Goal: Task Accomplishment & Management: Manage account settings

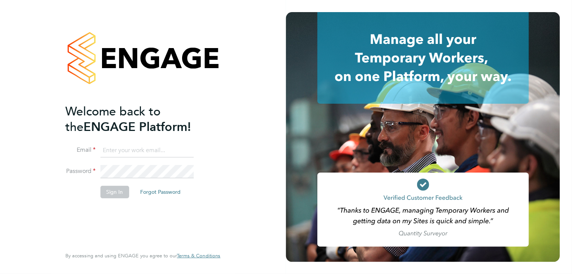
type input "Tracey.Radford@hmsworks.co.uk"
click at [121, 192] on button "Sign In" at bounding box center [114, 192] width 29 height 12
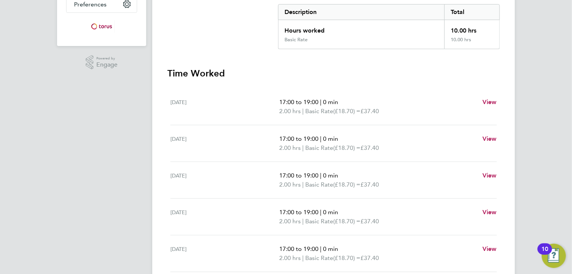
scroll to position [52, 0]
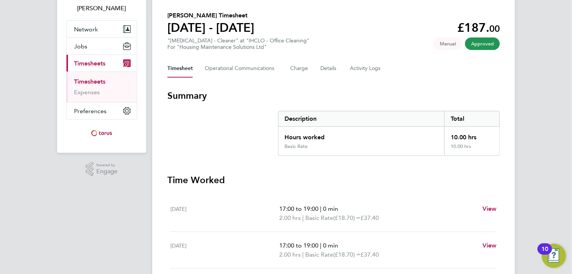
click at [90, 80] on link "Timesheets" at bounding box center [89, 81] width 31 height 7
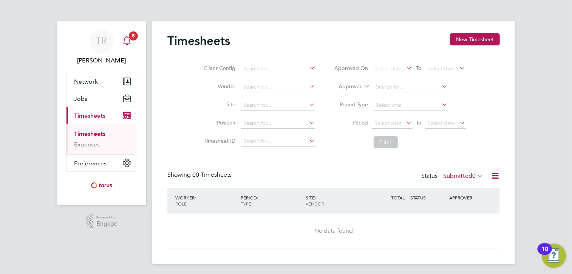
click at [127, 38] on icon "Main navigation" at bounding box center [126, 40] width 9 height 9
